Goal: Transaction & Acquisition: Purchase product/service

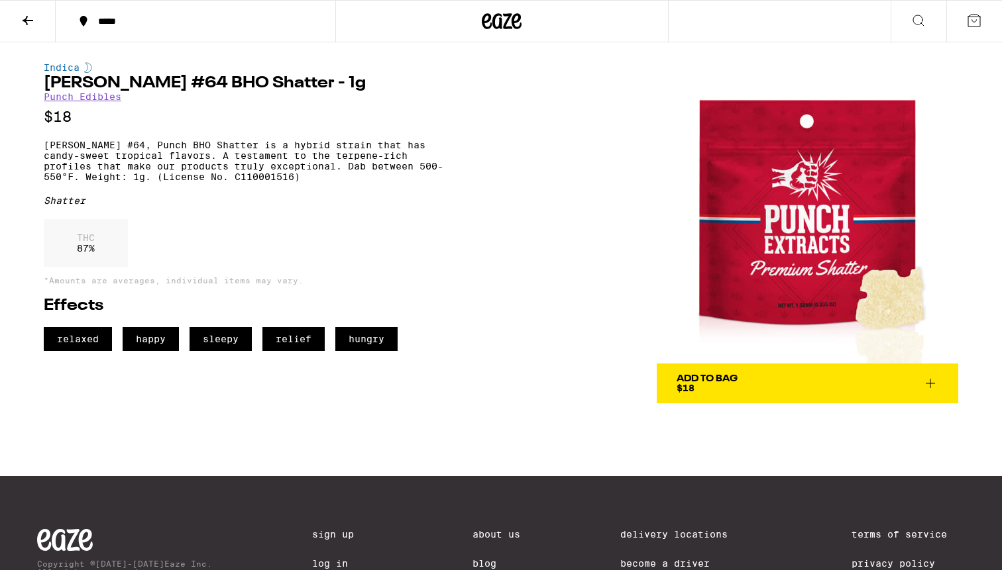
click at [511, 19] on icon at bounding box center [516, 21] width 10 height 16
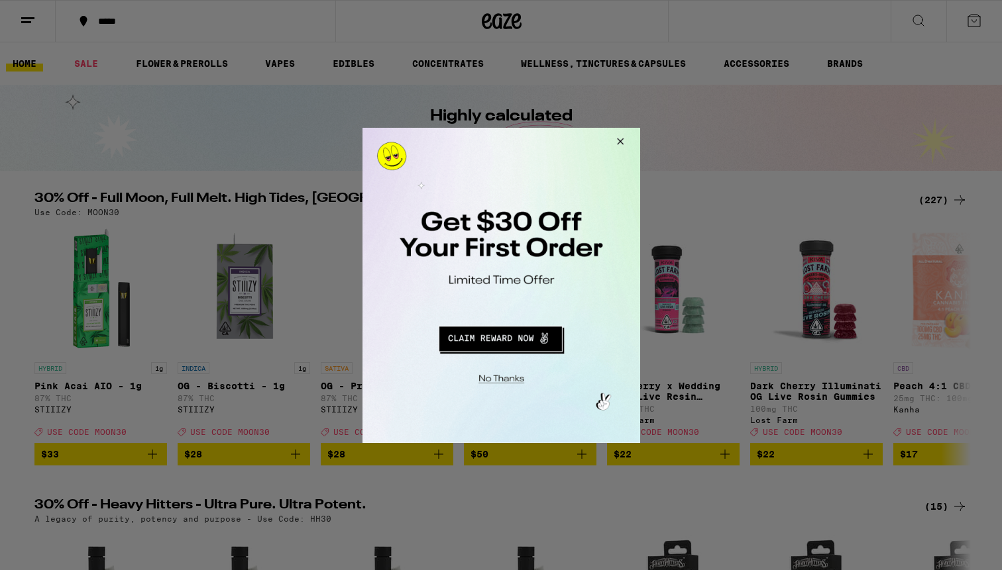
click at [618, 144] on button "Close Modal" at bounding box center [618, 143] width 36 height 32
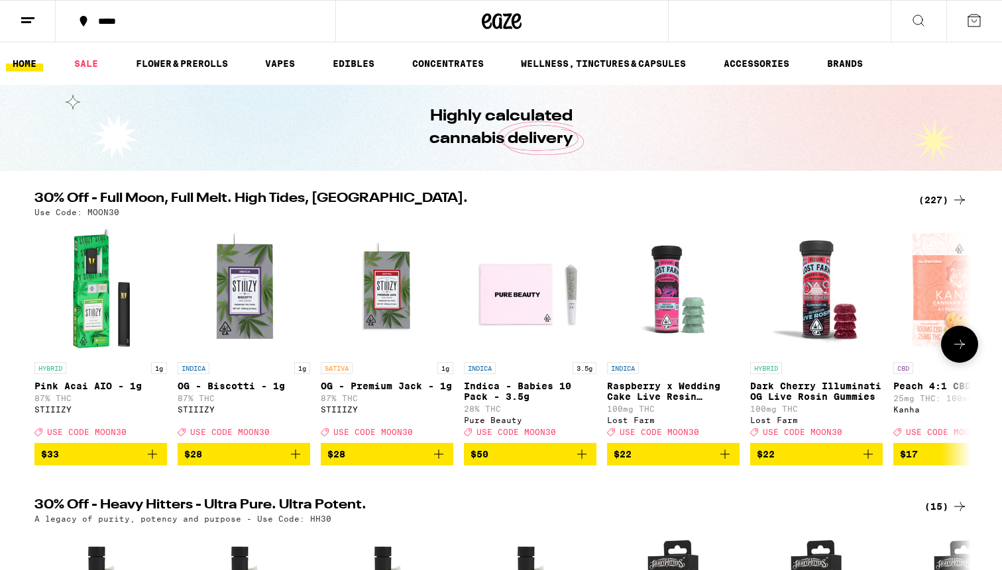
click at [964, 340] on button at bounding box center [959, 344] width 37 height 37
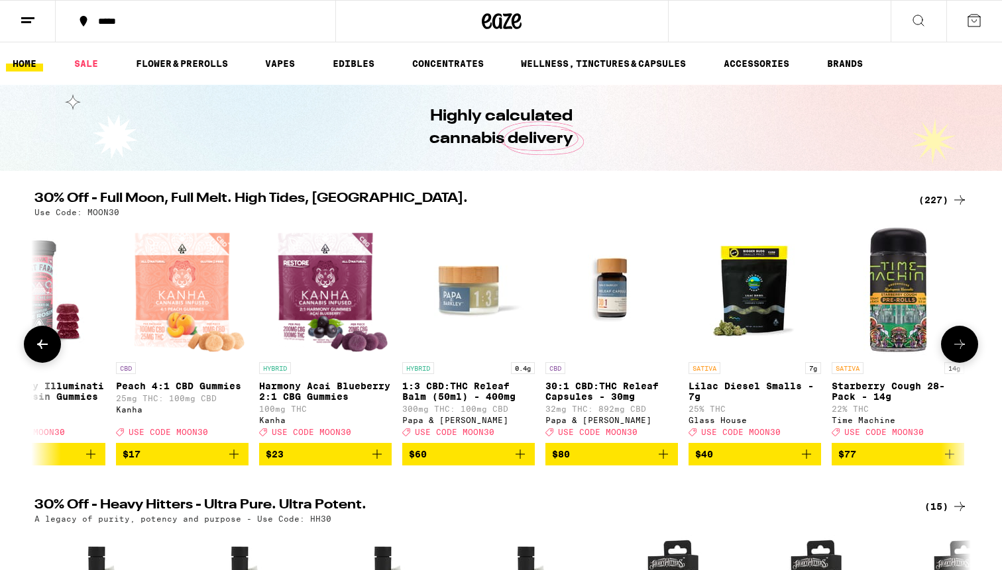
click at [964, 340] on button at bounding box center [959, 344] width 37 height 37
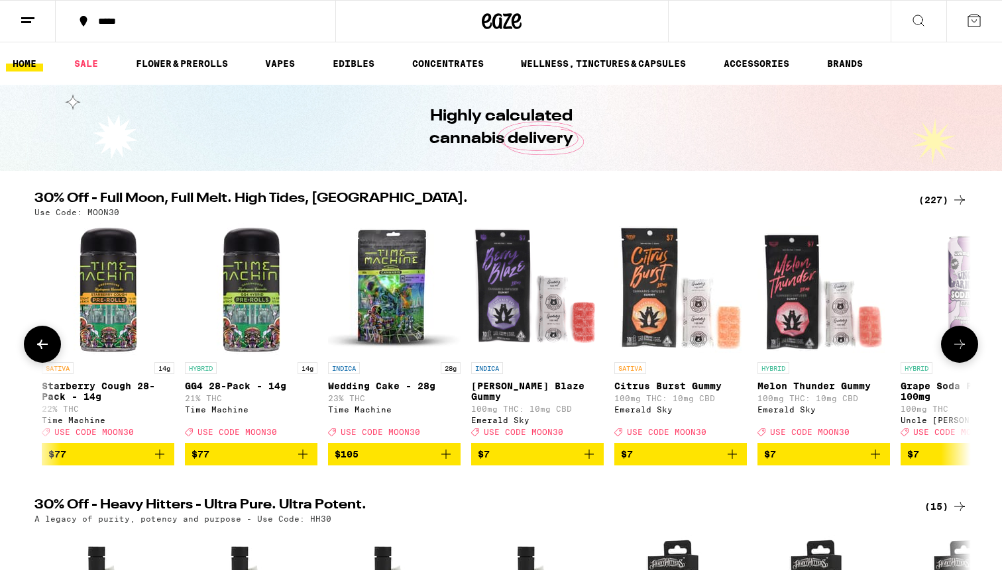
click at [964, 340] on button at bounding box center [959, 344] width 37 height 37
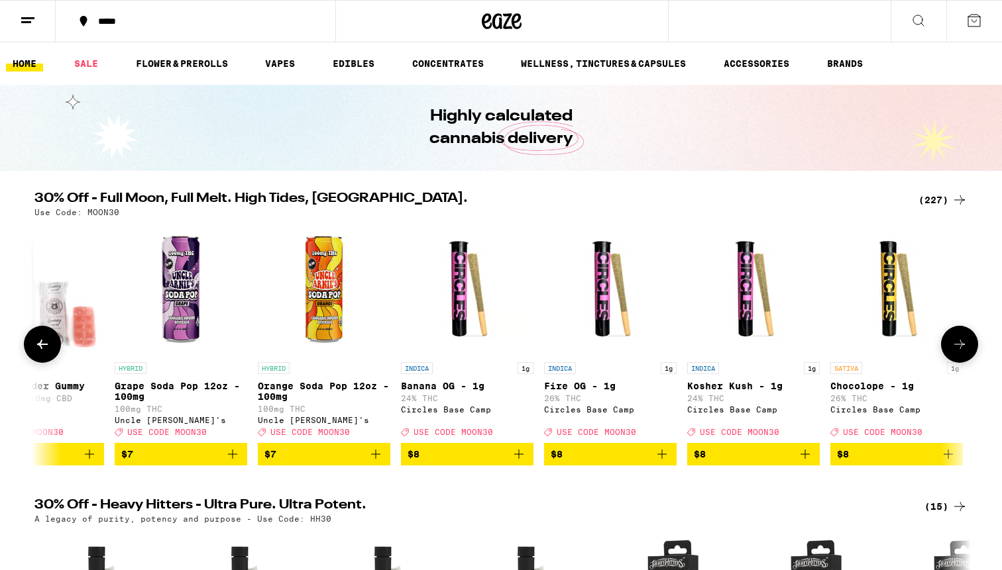
scroll to position [0, 2355]
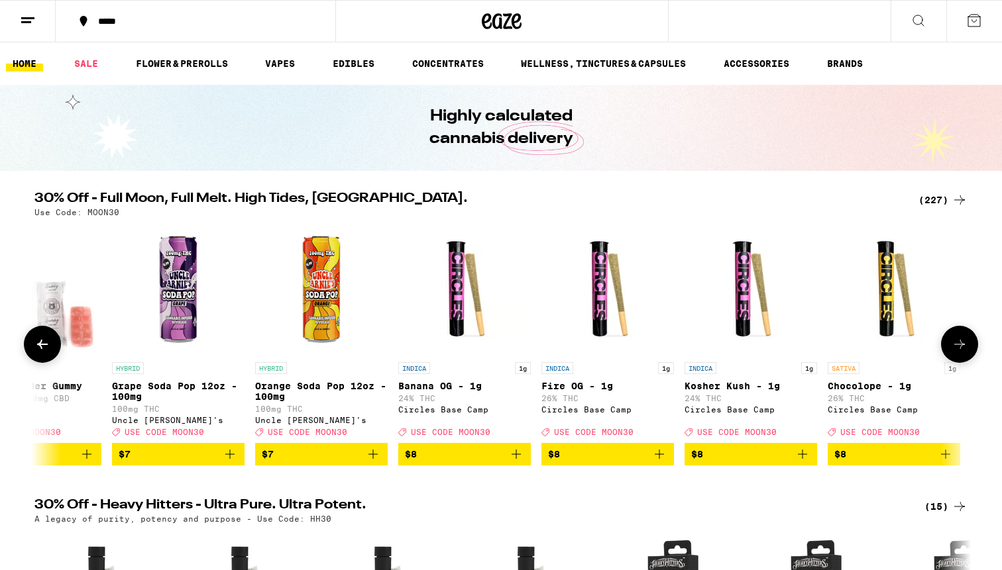
click at [54, 343] on button at bounding box center [42, 344] width 37 height 37
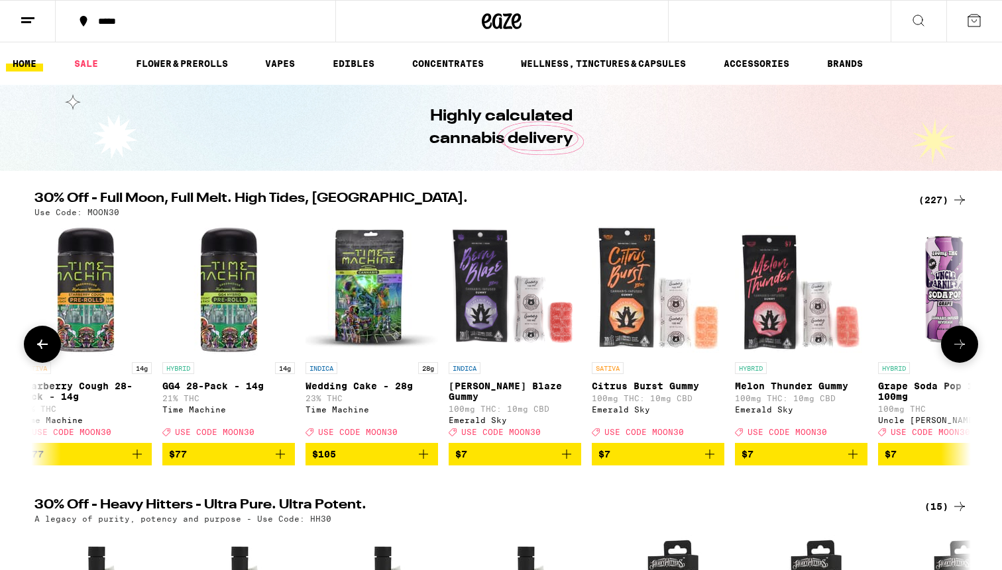
scroll to position [0, 1567]
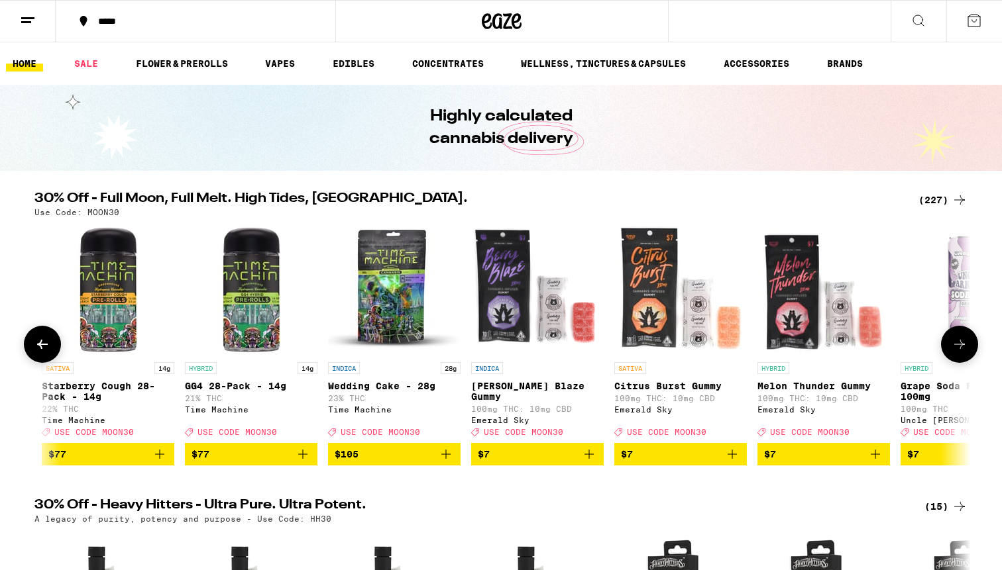
click at [952, 346] on icon at bounding box center [959, 345] width 16 height 16
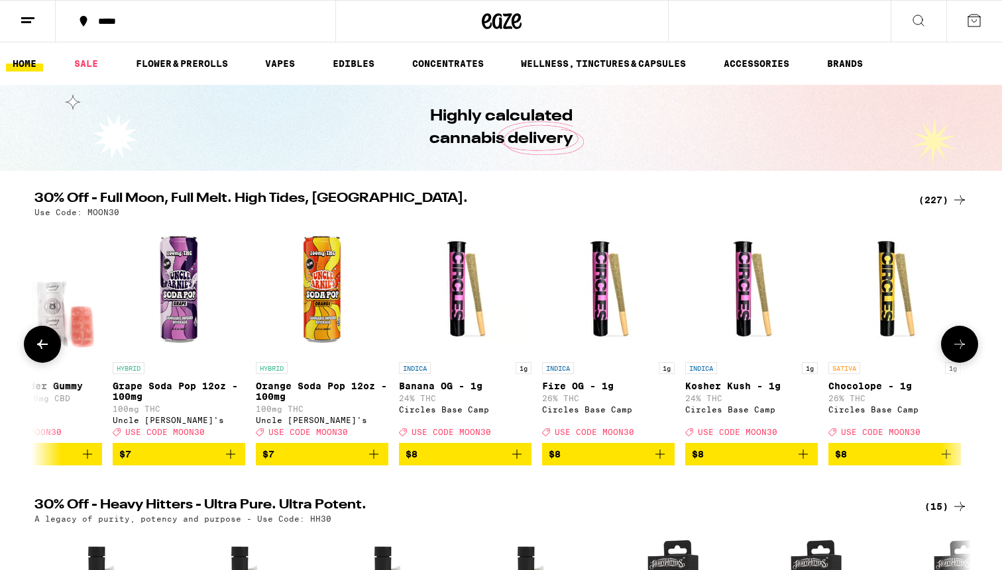
scroll to position [0, 2355]
click at [952, 346] on icon at bounding box center [959, 345] width 16 height 16
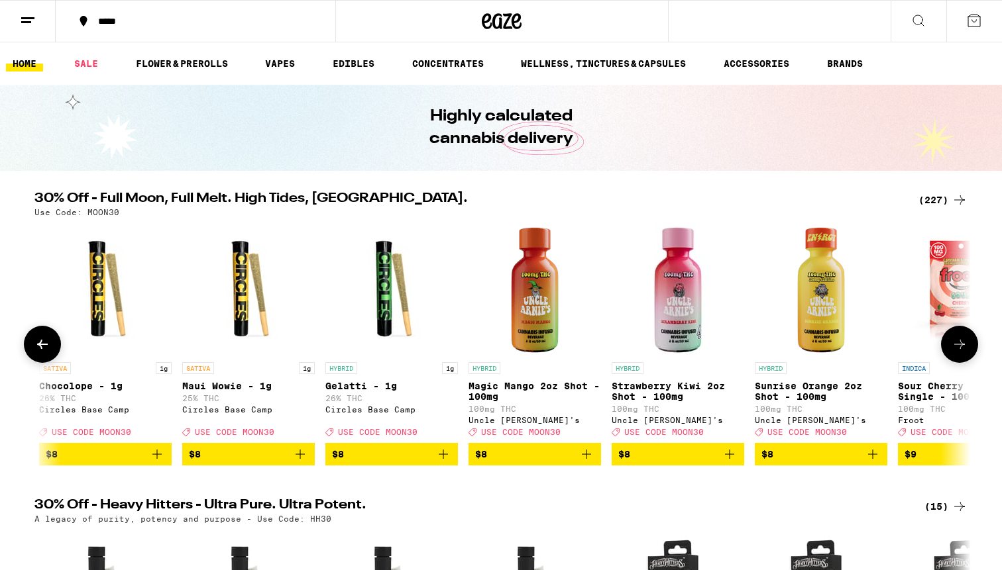
click at [952, 346] on icon at bounding box center [959, 345] width 16 height 16
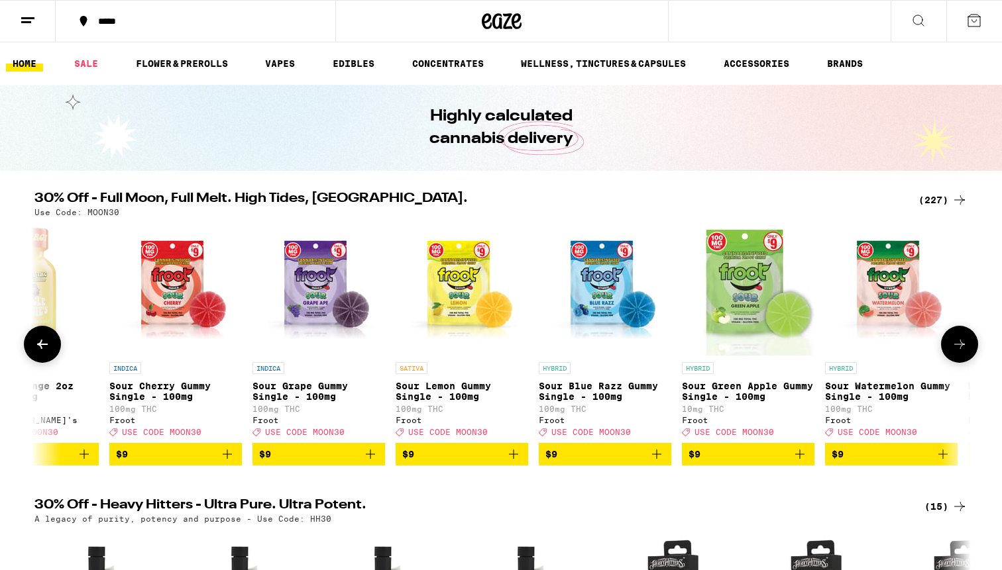
click at [952, 346] on icon at bounding box center [959, 345] width 16 height 16
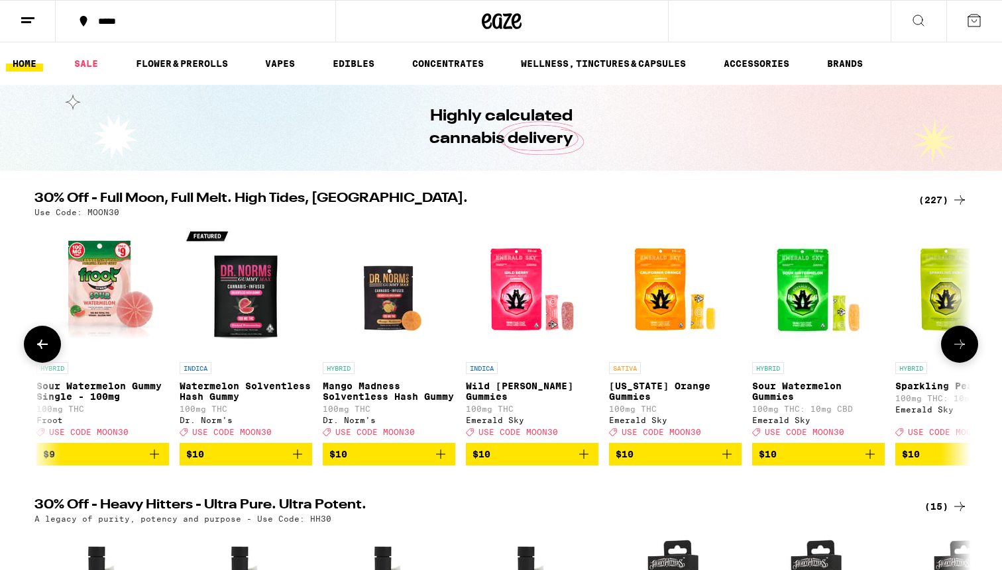
click at [952, 346] on icon at bounding box center [959, 345] width 16 height 16
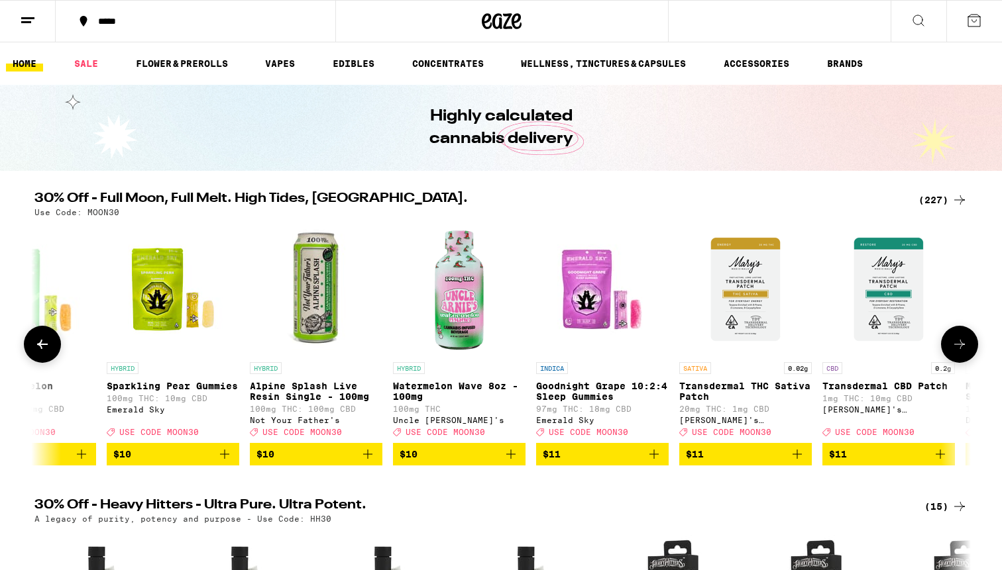
click at [952, 346] on icon at bounding box center [959, 345] width 16 height 16
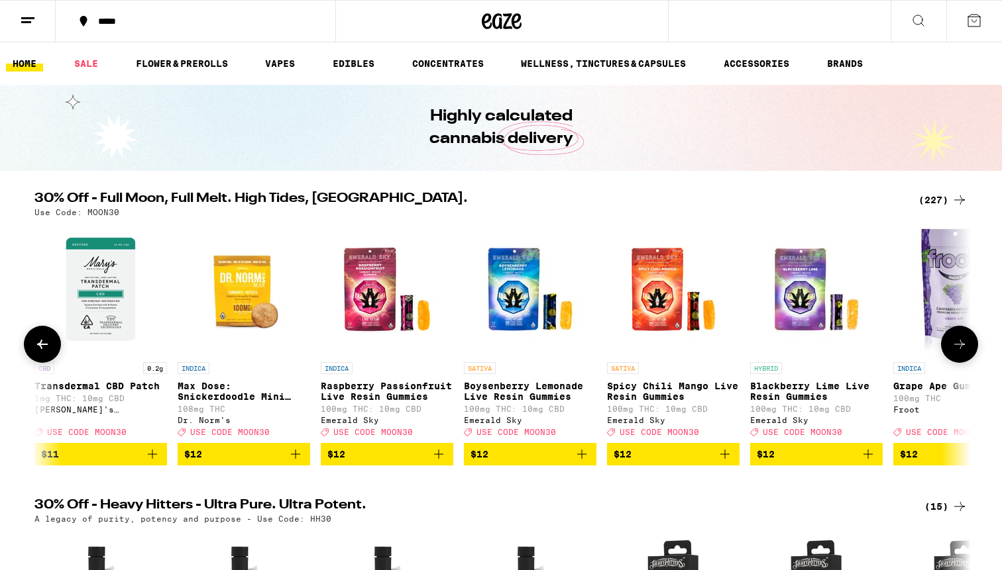
click at [952, 346] on icon at bounding box center [959, 345] width 16 height 16
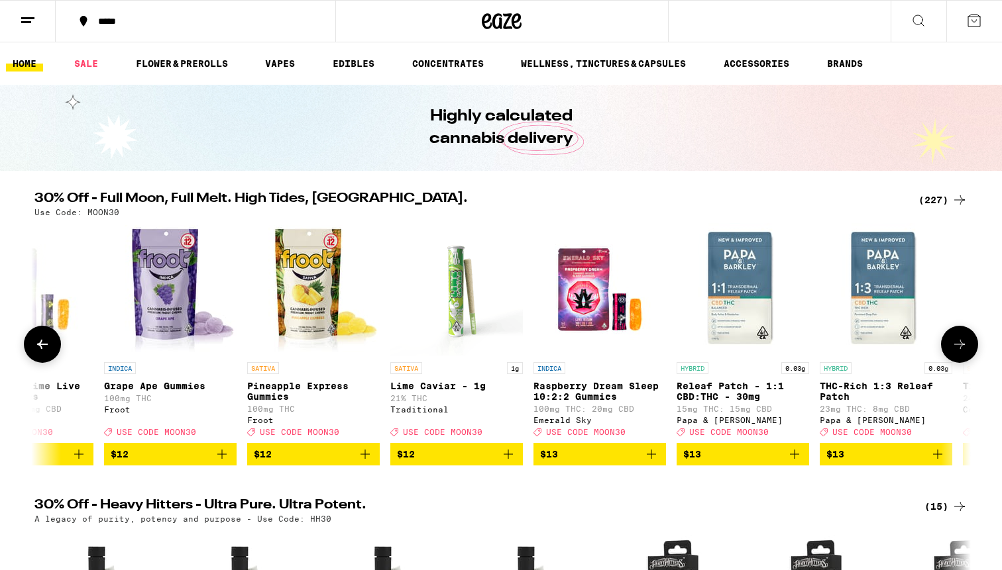
click at [952, 346] on icon at bounding box center [959, 345] width 16 height 16
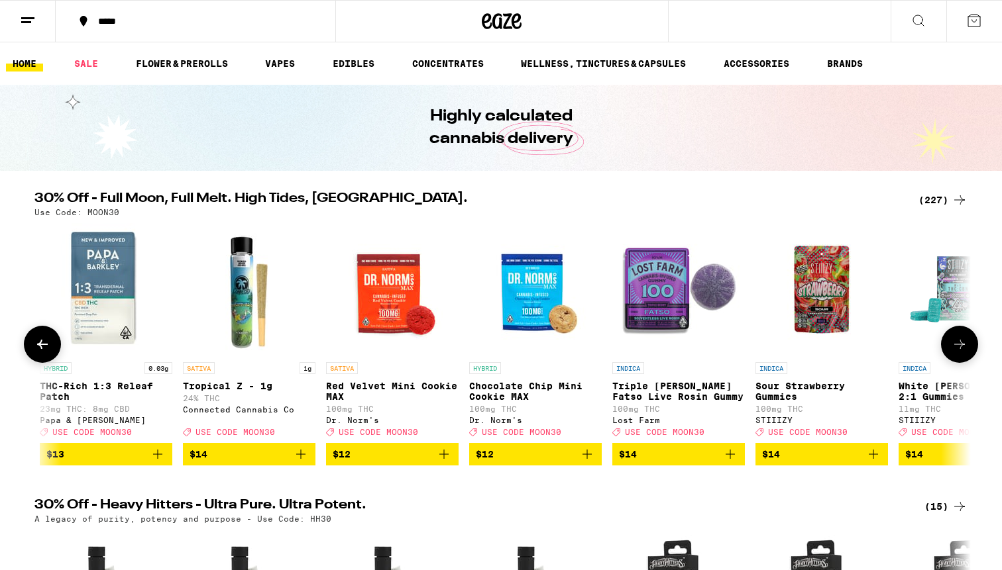
scroll to position [0, 7873]
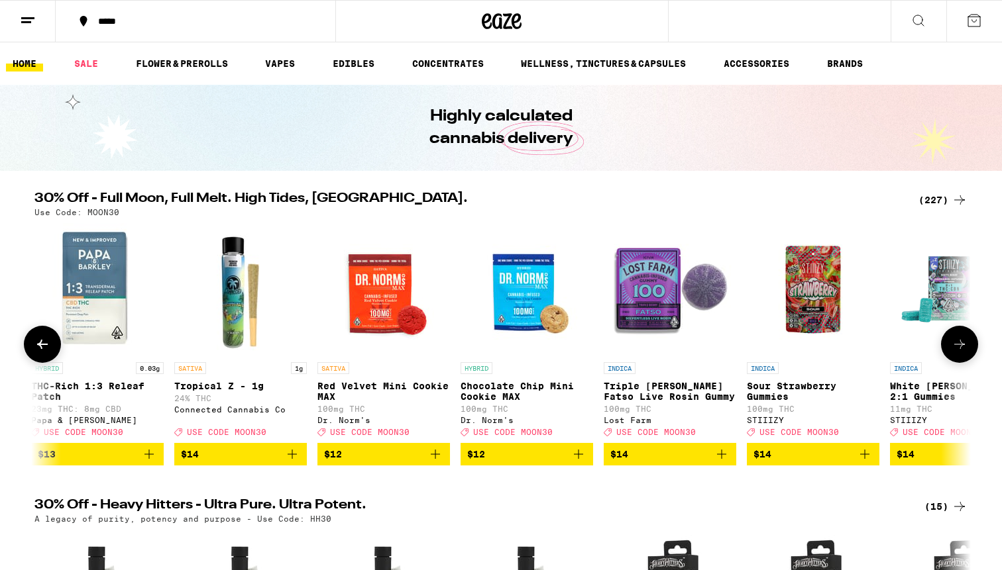
click at [45, 342] on button at bounding box center [42, 344] width 37 height 37
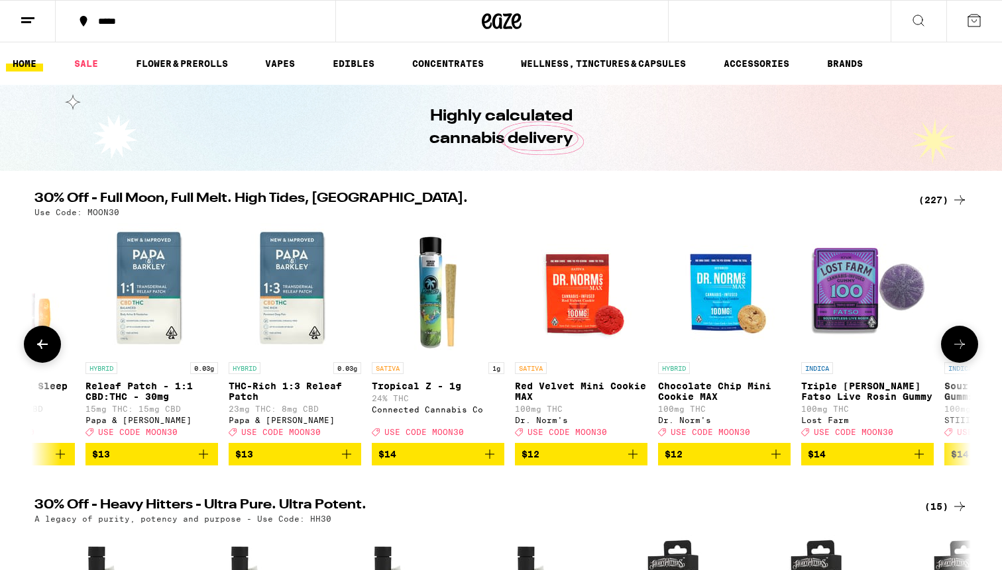
click at [45, 342] on button at bounding box center [42, 344] width 37 height 37
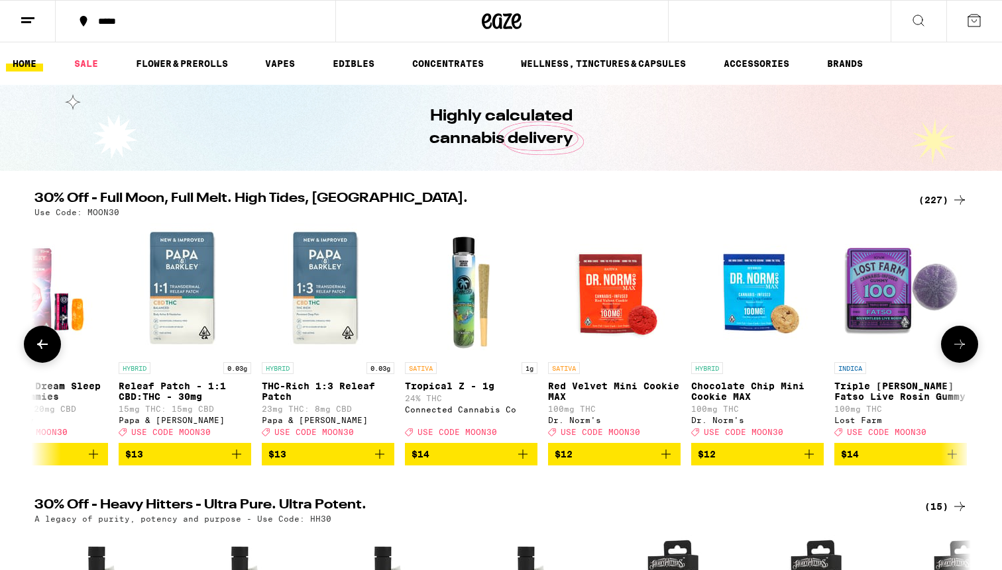
click at [45, 342] on button at bounding box center [42, 344] width 37 height 37
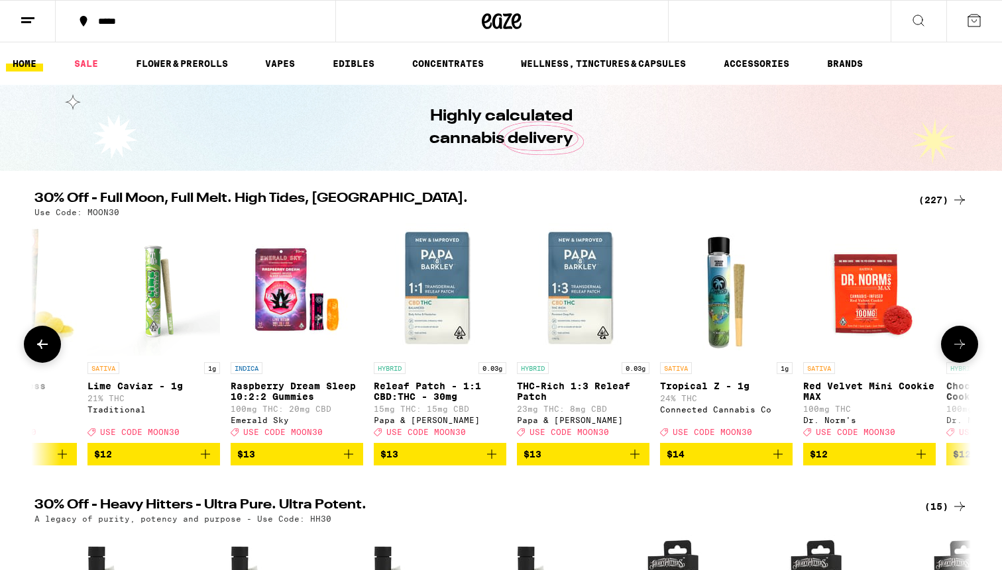
click at [45, 342] on button at bounding box center [42, 344] width 37 height 37
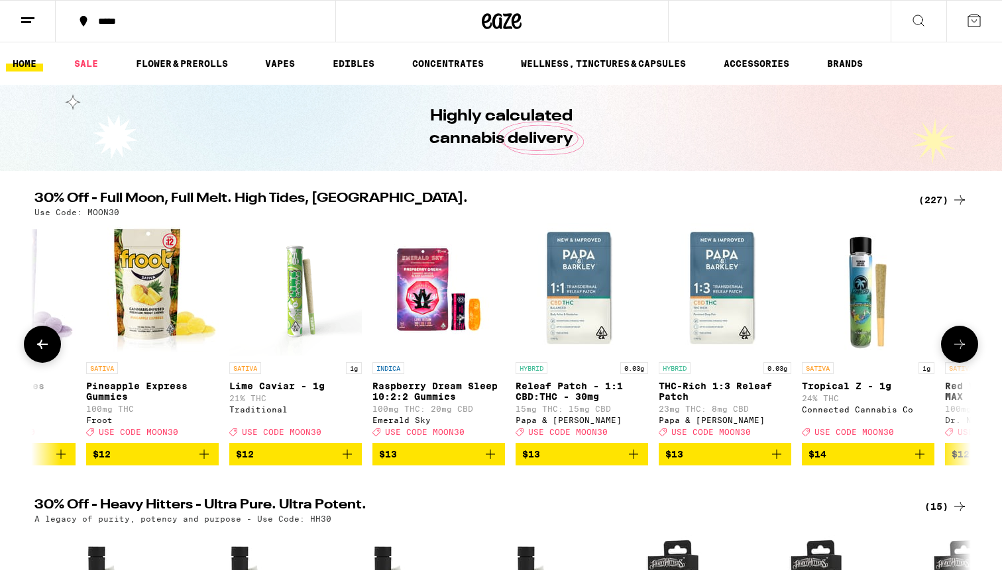
click at [45, 342] on button at bounding box center [42, 344] width 37 height 37
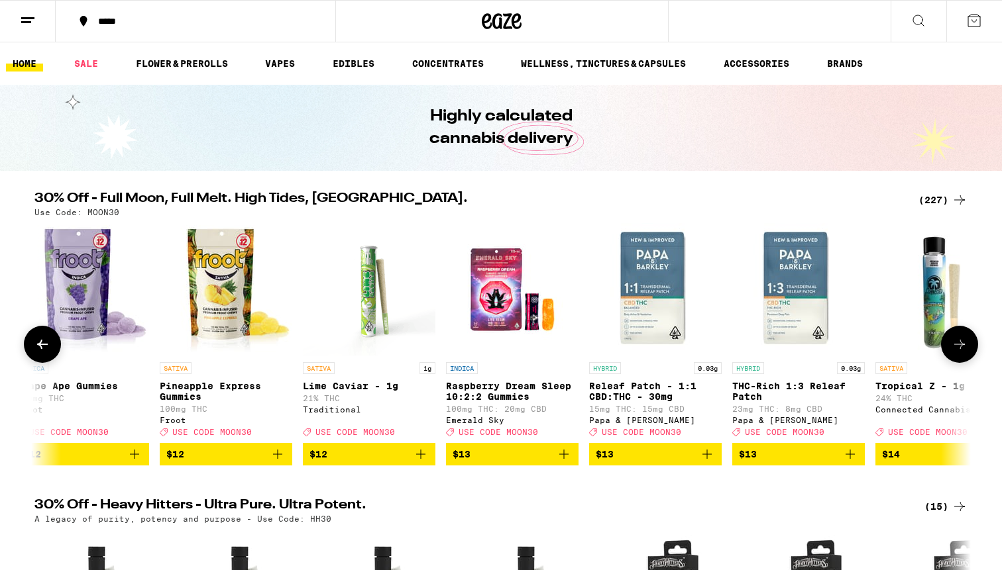
click at [45, 342] on button at bounding box center [42, 344] width 37 height 37
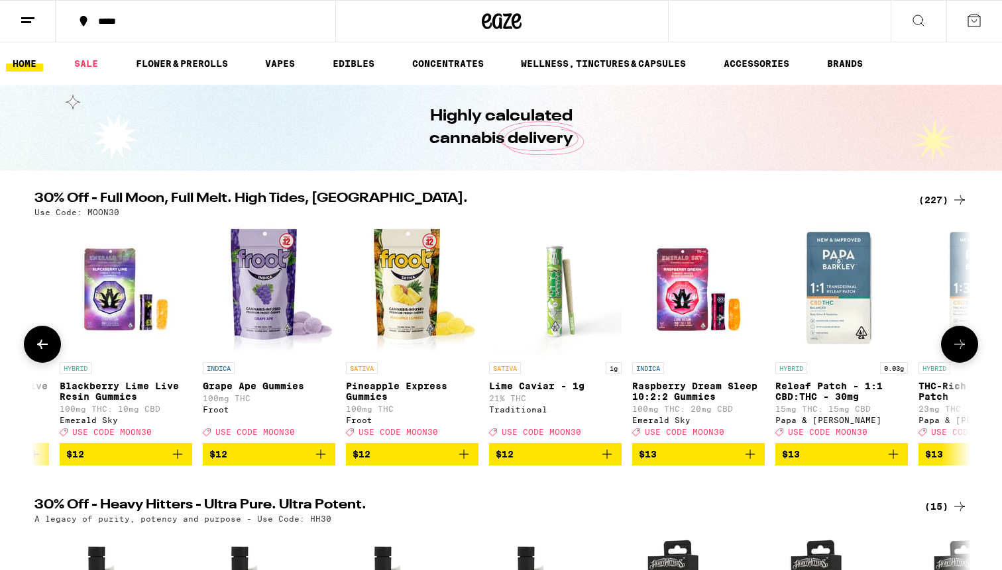
click at [45, 342] on button at bounding box center [42, 344] width 37 height 37
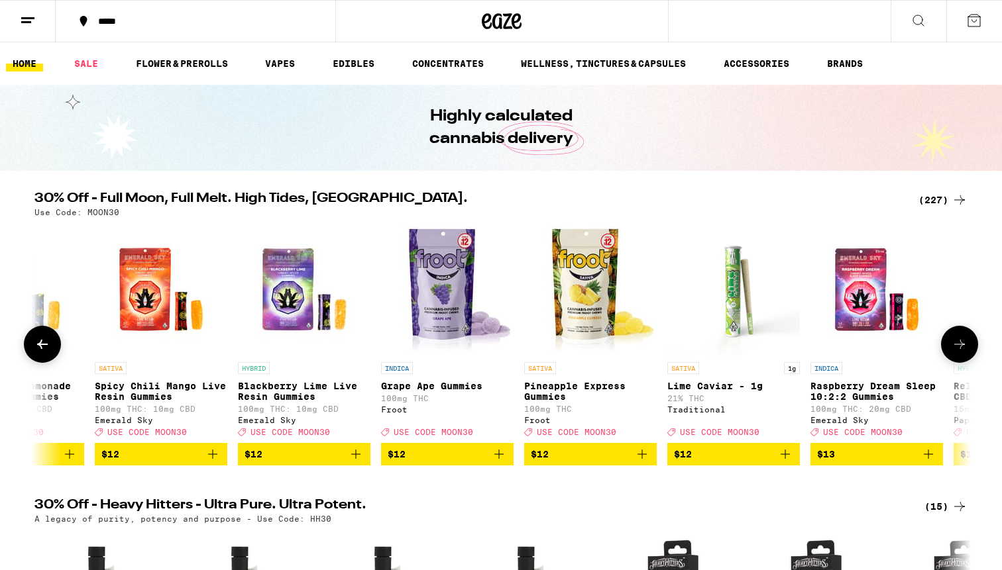
click at [45, 342] on button at bounding box center [42, 344] width 37 height 37
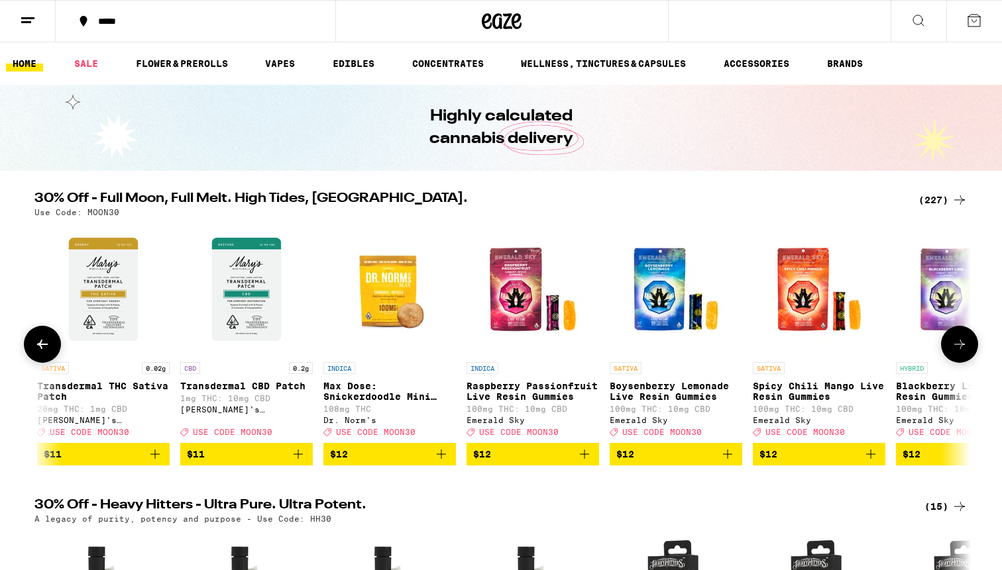
click at [45, 342] on button at bounding box center [42, 344] width 37 height 37
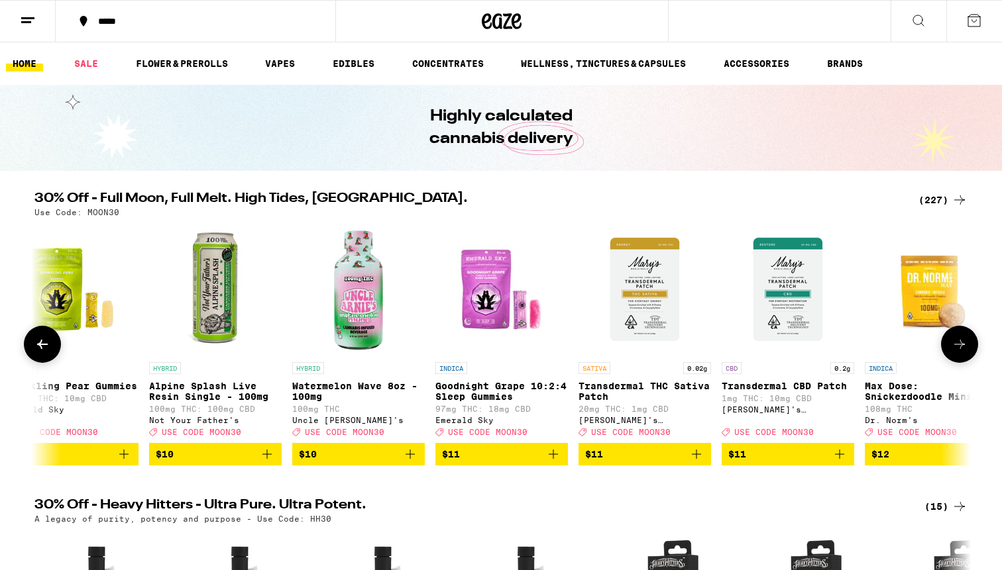
click at [45, 342] on button at bounding box center [42, 344] width 37 height 37
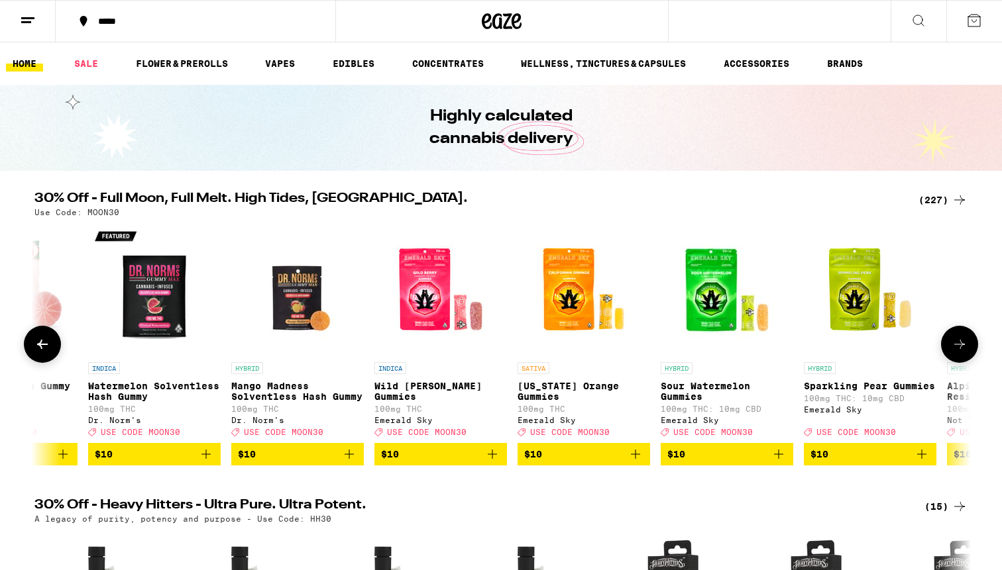
click at [45, 341] on button at bounding box center [42, 344] width 37 height 37
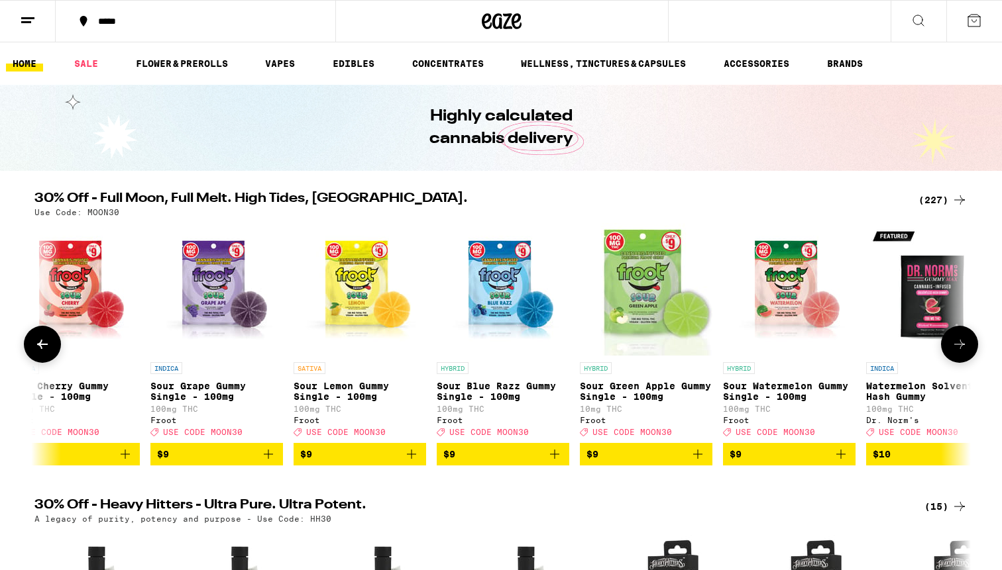
click at [45, 341] on button at bounding box center [42, 344] width 37 height 37
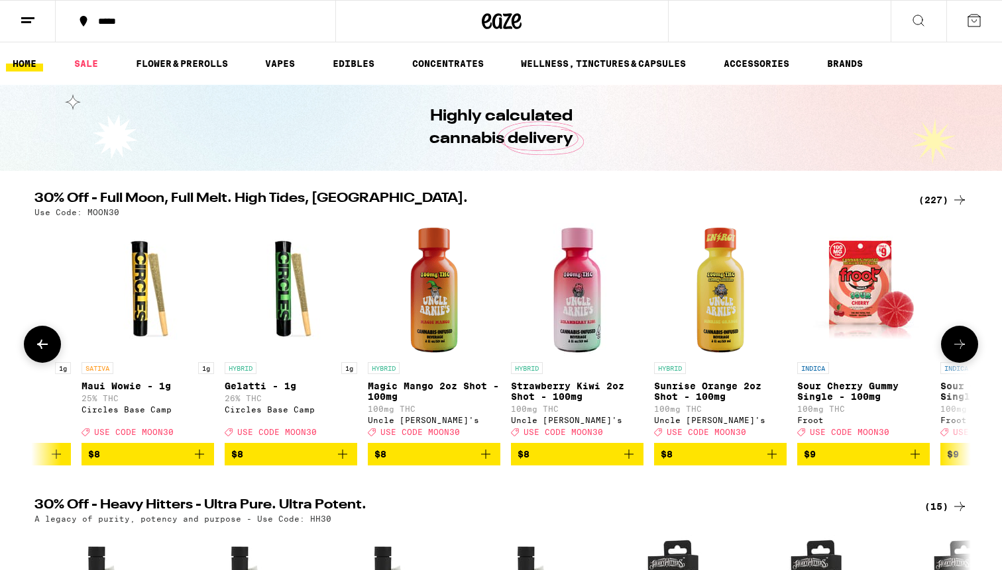
click at [45, 341] on button at bounding box center [42, 344] width 37 height 37
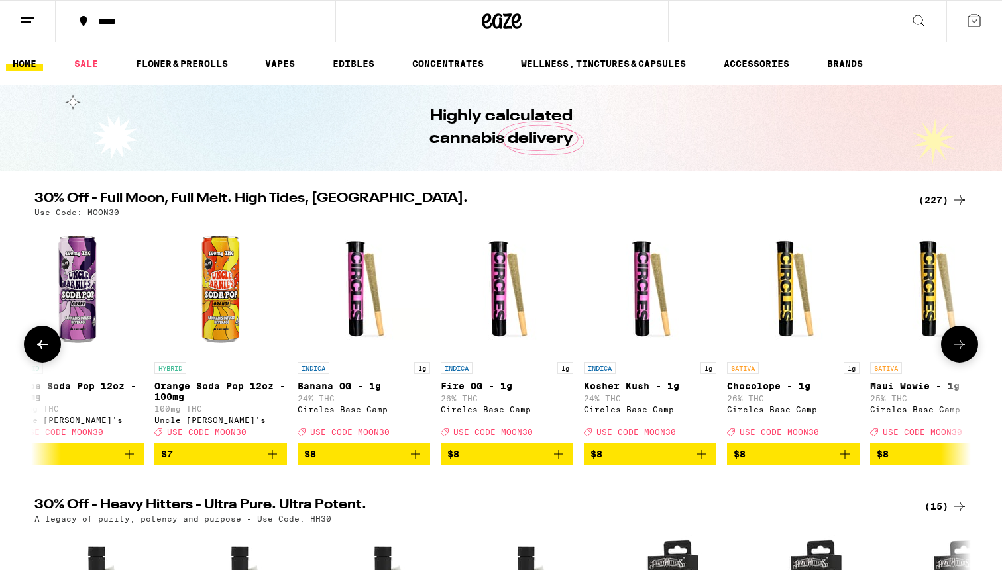
click at [45, 341] on button at bounding box center [42, 344] width 37 height 37
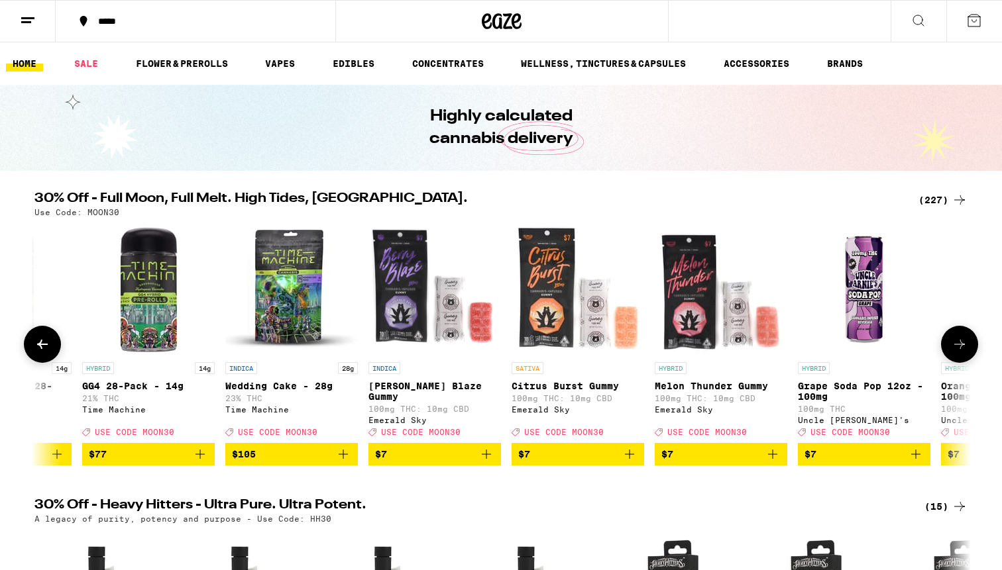
scroll to position [0, 1667]
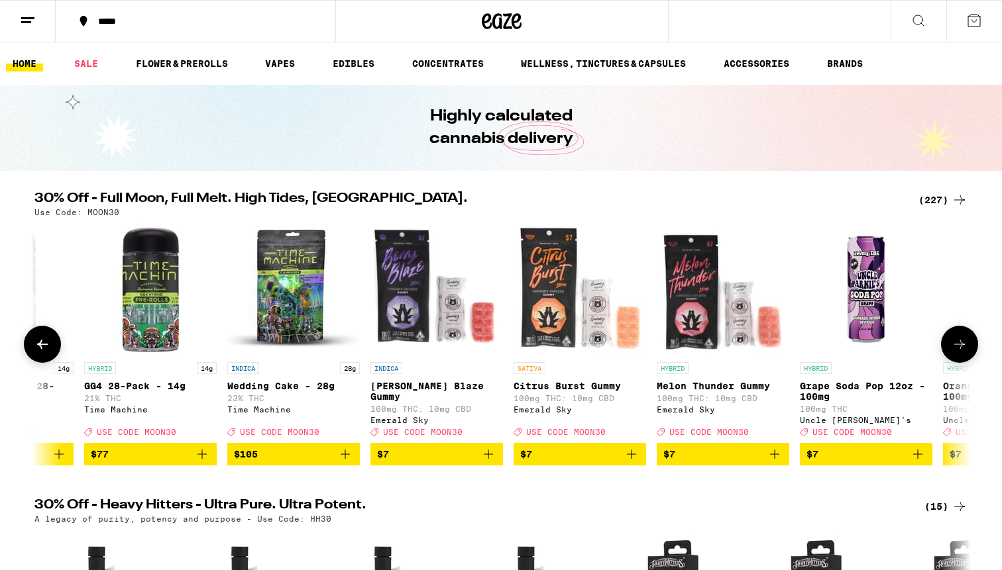
click at [950, 335] on button at bounding box center [959, 344] width 37 height 37
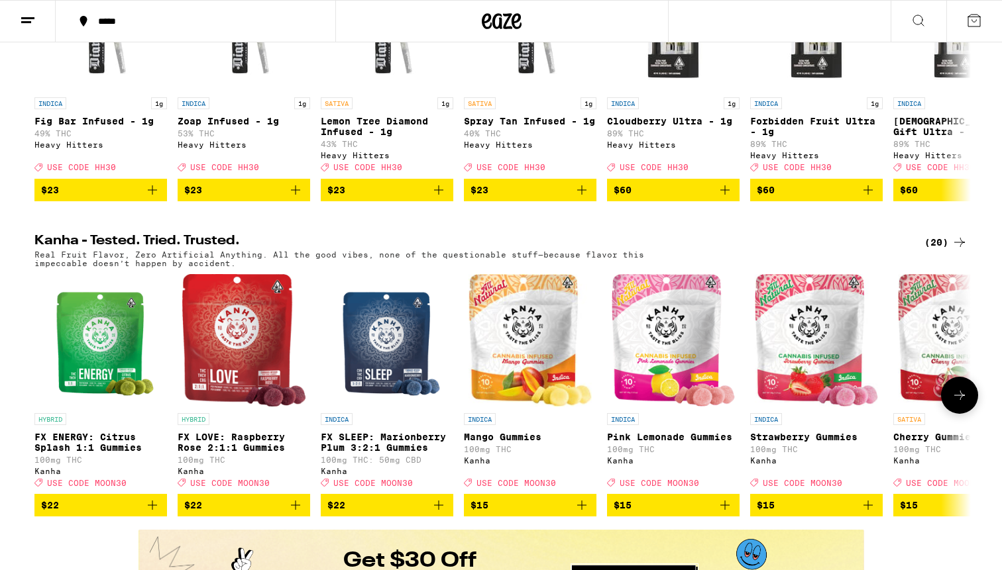
scroll to position [583, 0]
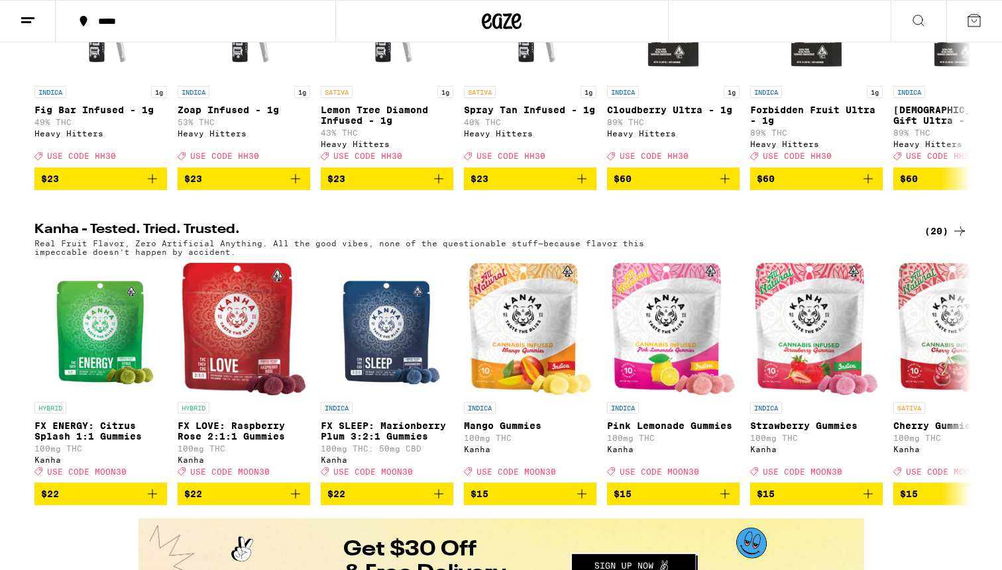
click at [929, 21] on button at bounding box center [918, 22] width 56 height 42
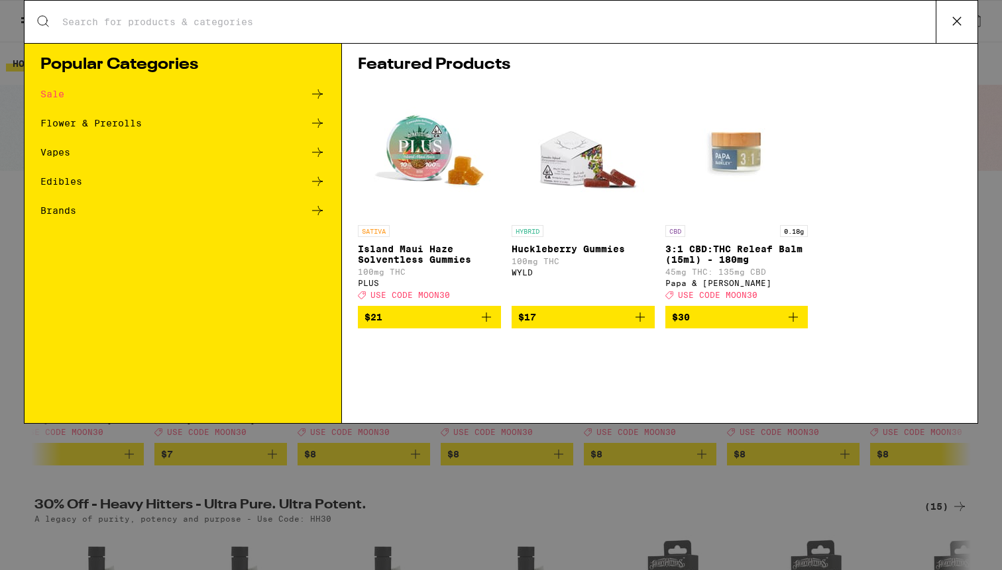
scroll to position [0, 0]
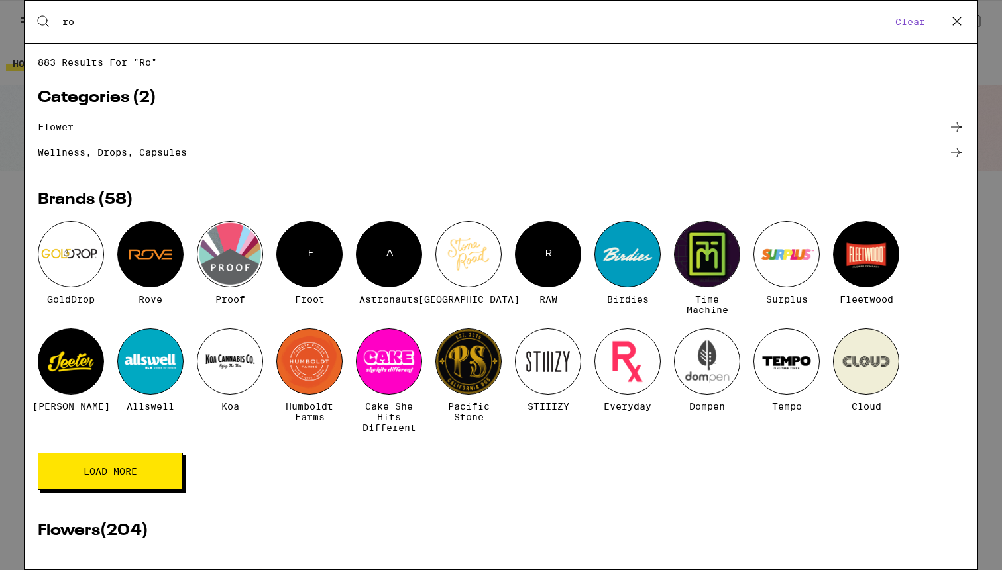
type input "r"
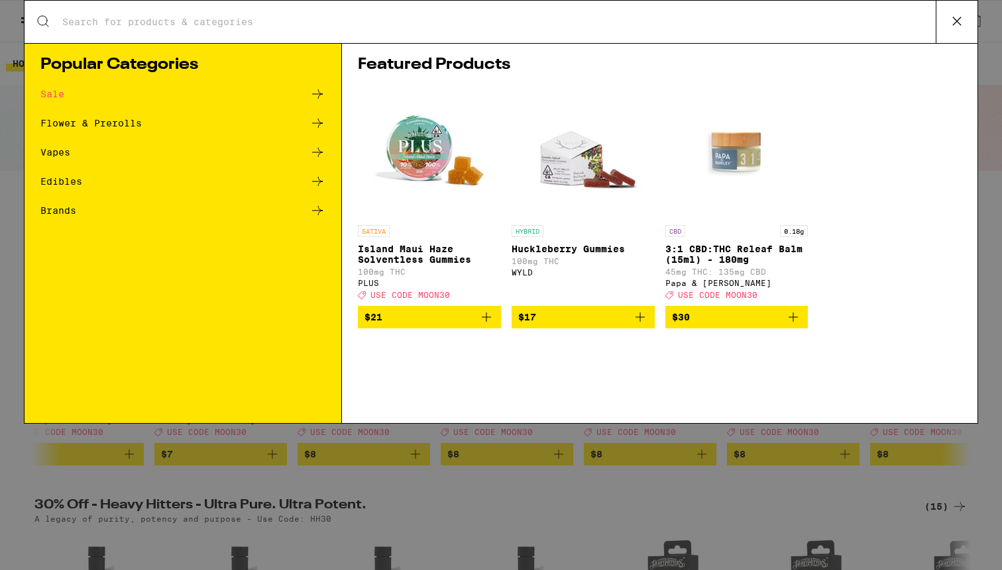
click at [728, 548] on div "Search for Products Popular Categories Sale Flower & Prerolls Vapes Edibles Bra…" at bounding box center [501, 285] width 1002 height 570
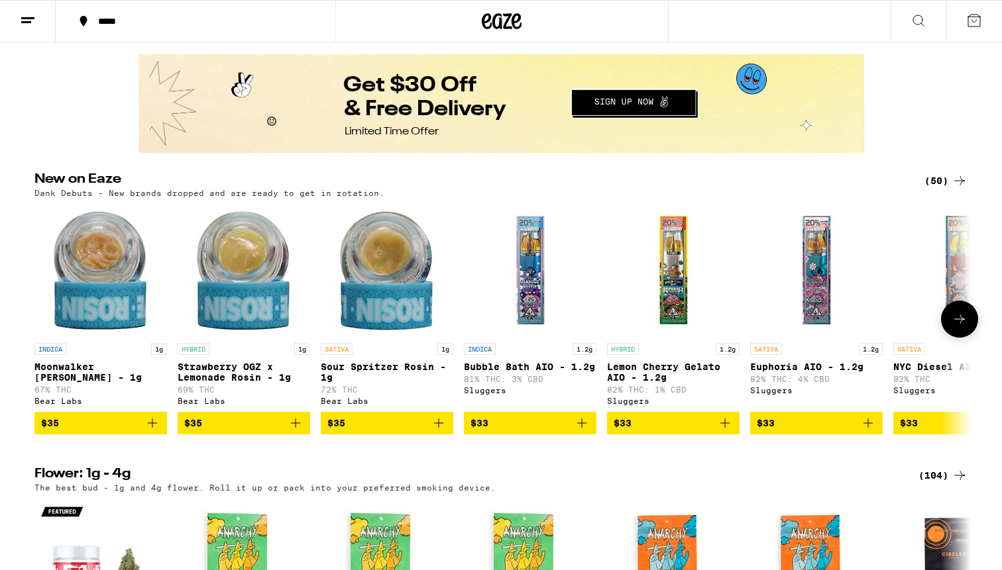
scroll to position [1049, 0]
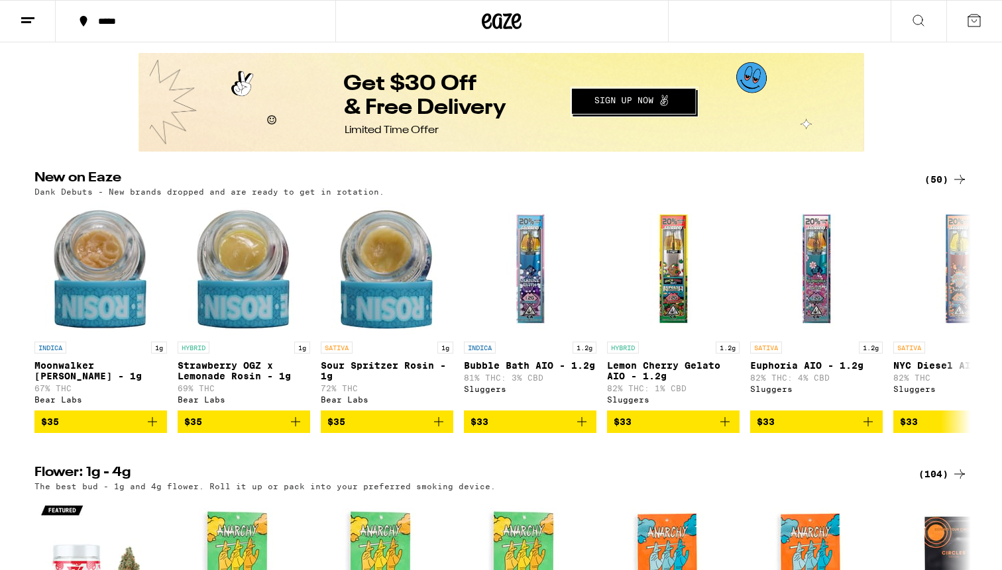
click at [913, 21] on icon at bounding box center [918, 20] width 11 height 11
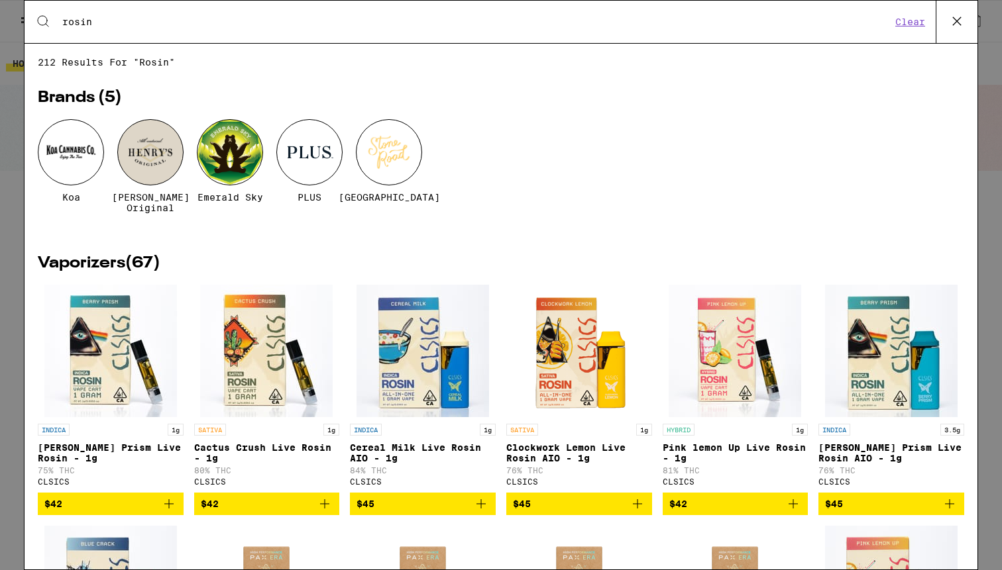
type input "rosin"
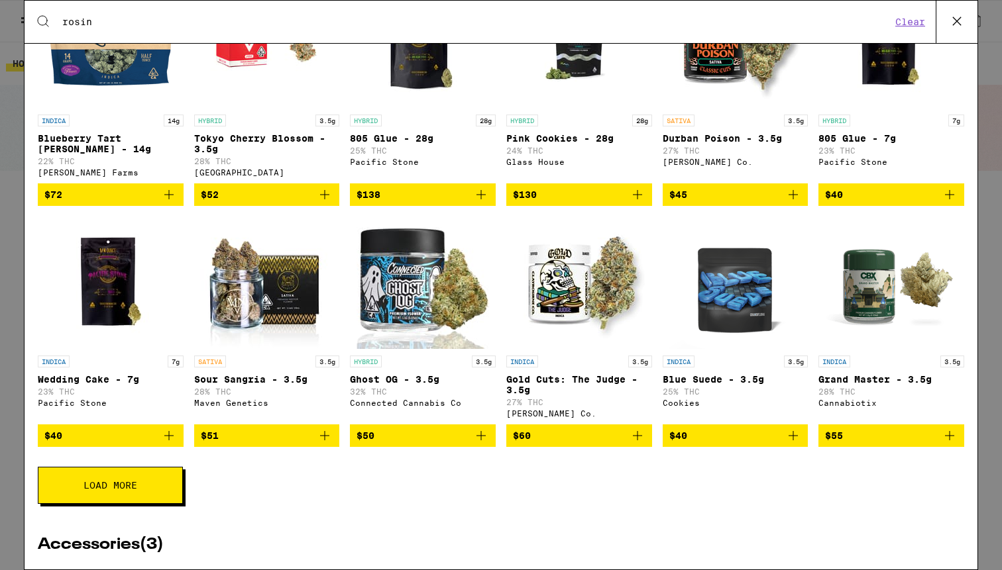
scroll to position [2711, 0]
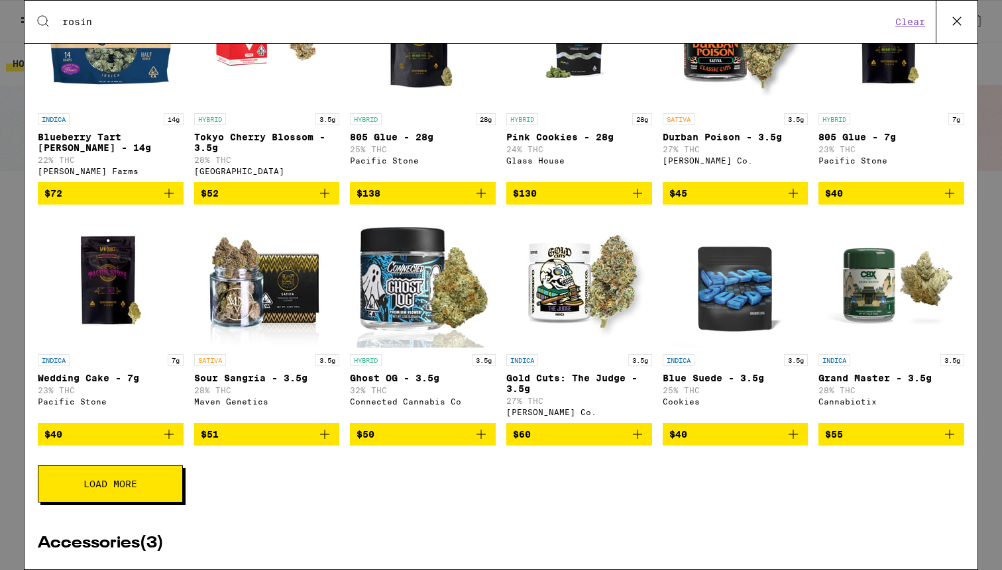
click at [953, 18] on icon at bounding box center [957, 21] width 8 height 8
